Goal: Task Accomplishment & Management: Manage account settings

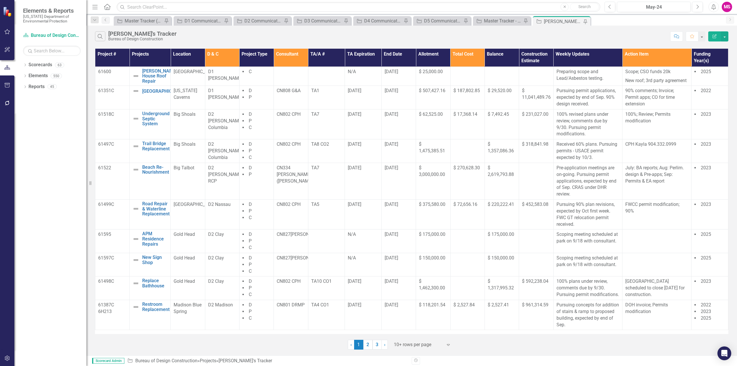
click at [96, 7] on icon "Menu" at bounding box center [94, 7] width 7 height 6
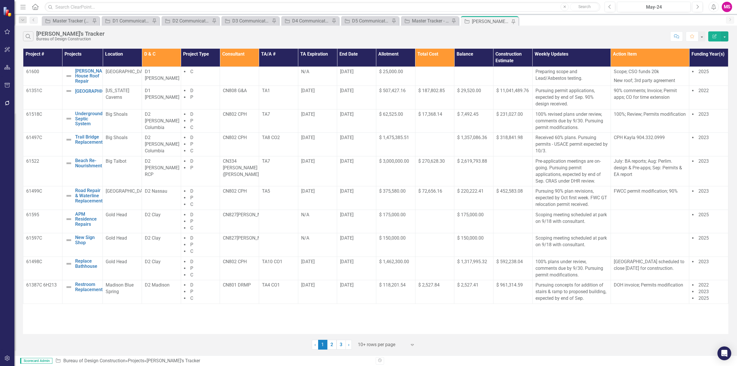
drag, startPoint x: 373, startPoint y: 346, endPoint x: 375, endPoint y: 340, distance: 6.1
click at [373, 346] on div at bounding box center [382, 345] width 49 height 8
click at [376, 334] on div "Display All Rows" at bounding box center [387, 334] width 54 height 7
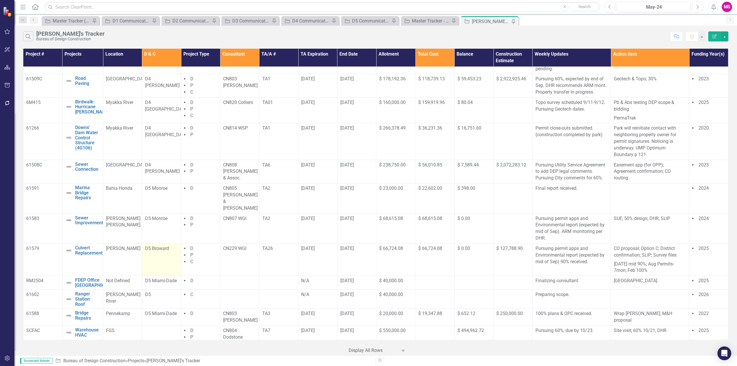
scroll to position [360, 0]
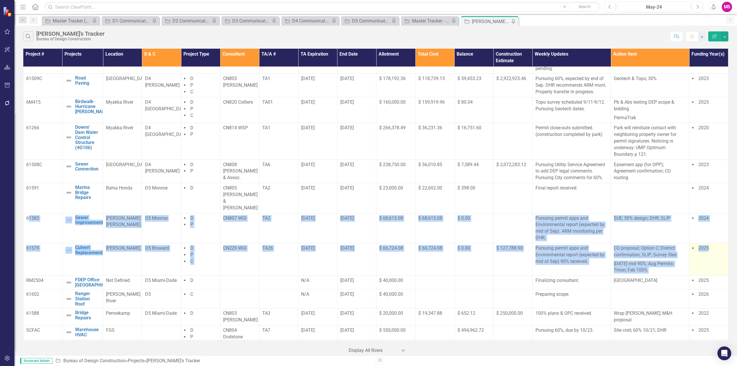
drag, startPoint x: 29, startPoint y: 211, endPoint x: 720, endPoint y: 257, distance: 692.6
click at [720, 257] on tbody "61600 [PERSON_NAME] House Roof Repair Edit Edit Project Link Open Element [GEOG…" at bounding box center [375, 27] width 705 height 642
click at [560, 257] on td "Pursuing permit apps and Environmental report (expected by mid of Sep) 90% rece…" at bounding box center [571, 259] width 78 height 32
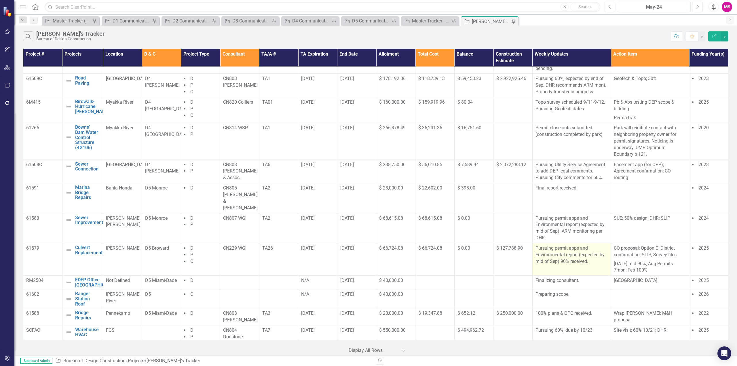
click at [582, 254] on td "Pursuing permit apps and Environmental report (expected by mid of Sep) 90% rece…" at bounding box center [571, 259] width 78 height 32
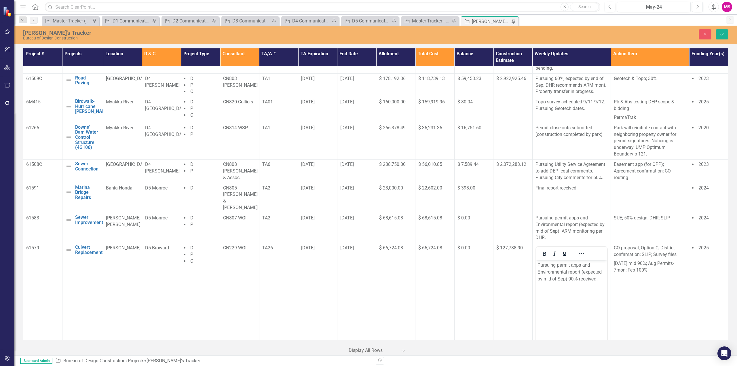
scroll to position [0, 0]
click at [601, 276] on p "Pursuing permit apps and Environmental report (expected by mid of Sep) 90% rece…" at bounding box center [571, 272] width 68 height 21
click at [721, 34] on icon "Save" at bounding box center [721, 34] width 5 height 4
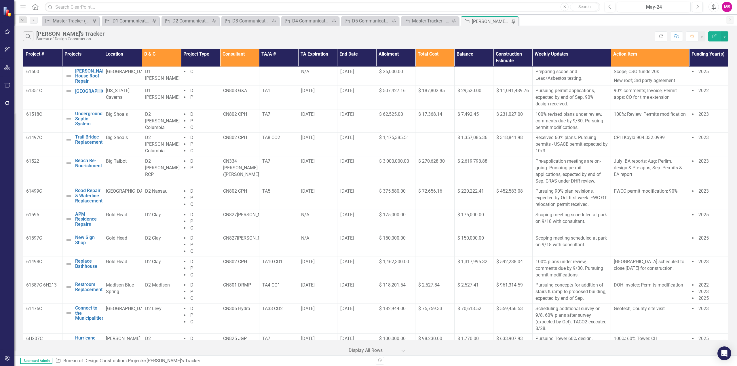
scroll to position [364, 0]
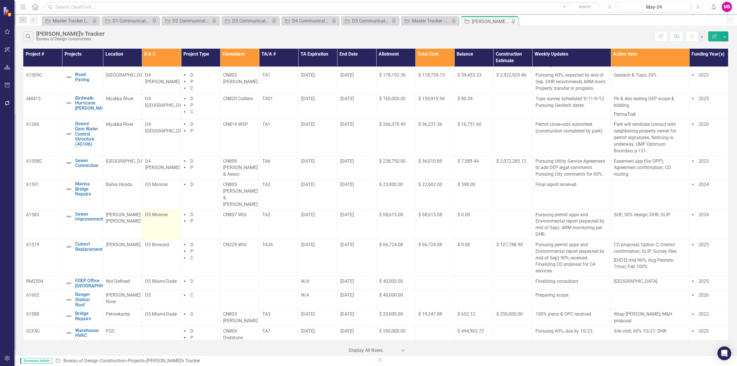
drag, startPoint x: 77, startPoint y: 205, endPoint x: 149, endPoint y: 209, distance: 72.1
click at [117, 209] on tr "61583 Sewer Improvements Edit Edit Project Link Open Element [PERSON_NAME] [PER…" at bounding box center [375, 224] width 705 height 30
click at [26, 211] on p "61583" at bounding box center [42, 214] width 33 height 7
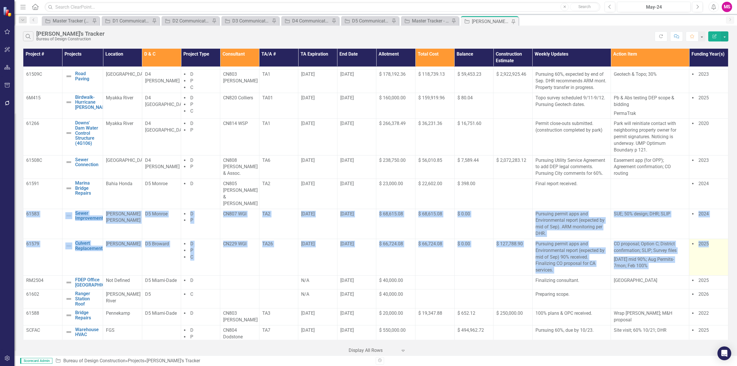
drag, startPoint x: 26, startPoint y: 202, endPoint x: 720, endPoint y: 256, distance: 695.8
click at [720, 256] on tbody "61600 [PERSON_NAME] House Roof Repair Edit Edit Project Link Open Element [GEOG…" at bounding box center [375, 25] width 705 height 647
click at [455, 253] on td "$ 0.00" at bounding box center [473, 257] width 39 height 37
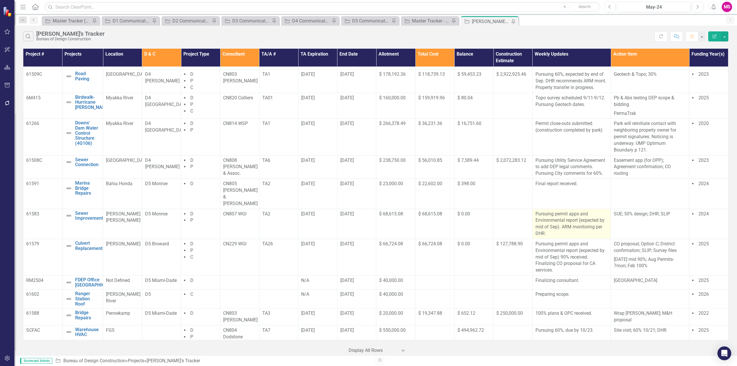
click at [574, 220] on p "Pursuing permit apps and Environmental report (expected by mid of Sep). ARM mon…" at bounding box center [571, 224] width 72 height 26
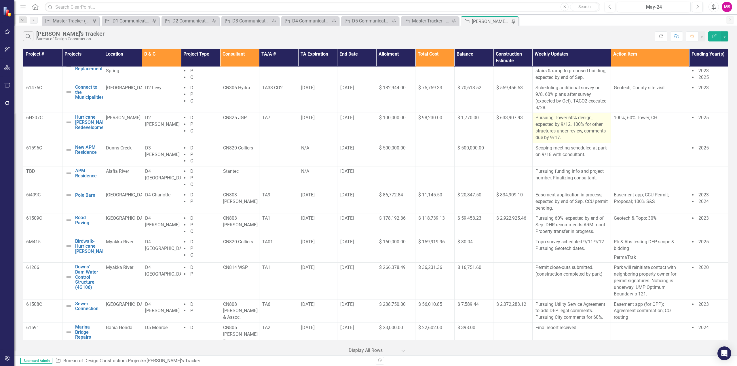
click at [571, 130] on p "Pursuing Tower 60% design, expected by 9/12. 100% for other structures under re…" at bounding box center [571, 128] width 72 height 26
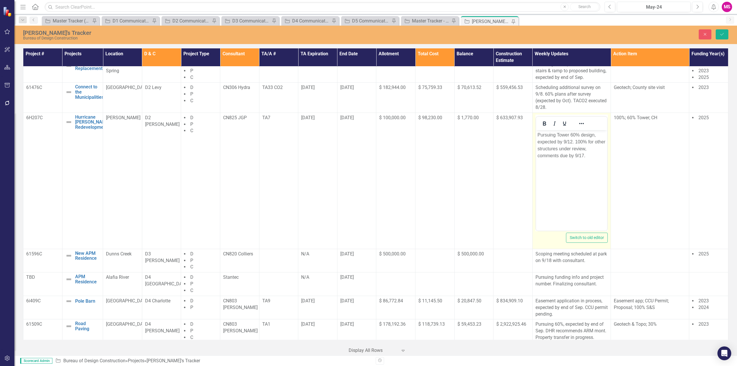
scroll to position [0, 0]
drag, startPoint x: 559, startPoint y: 148, endPoint x: 583, endPoint y: 155, distance: 24.4
click at [583, 155] on p "Pursuing Tower 60% design, expected by 9/12. 100% for other structures under re…" at bounding box center [571, 145] width 68 height 28
click at [569, 187] on body "Pursuing Tower 60% design, expected by 9/12. 100% for other structures received." at bounding box center [570, 173] width 71 height 86
click at [541, 145] on p "Pursuing Tower 60% design, expected by 9/12. 100% for other structures received." at bounding box center [571, 141] width 68 height 21
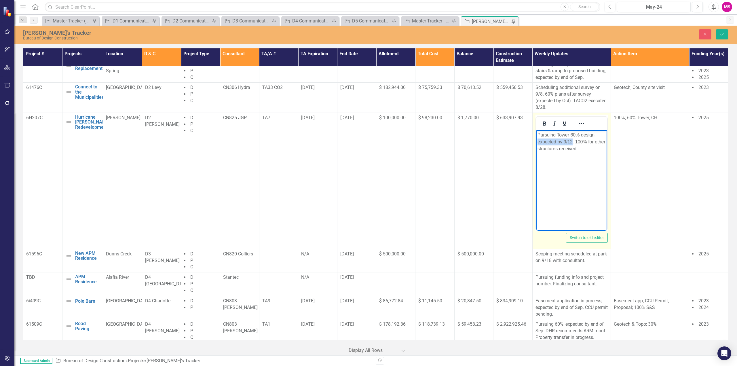
drag, startPoint x: 571, startPoint y: 140, endPoint x: 535, endPoint y: 140, distance: 35.4
click at [535, 140] on body "Pursuing Tower 60% design, expected by 9/12. 100% for other structures received." at bounding box center [570, 173] width 71 height 86
click at [565, 148] on p "Pursuing Tower 60% design. 100% for other structures received." at bounding box center [571, 141] width 68 height 21
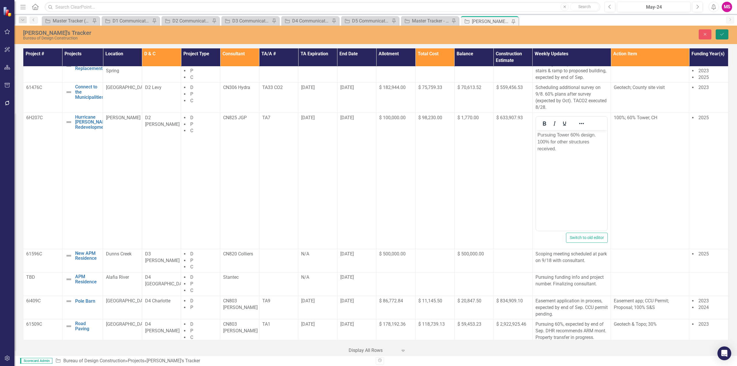
click at [720, 32] on icon "Save" at bounding box center [721, 34] width 5 height 4
